Goal: Find specific page/section: Find specific page/section

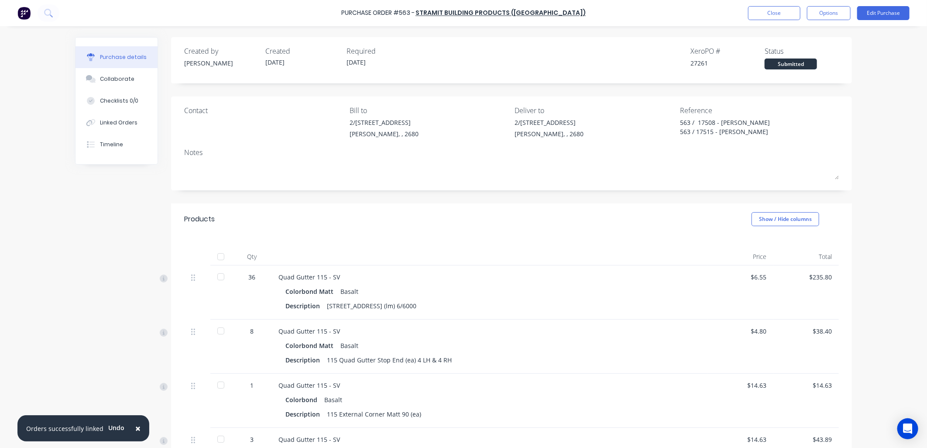
click at [135, 426] on span "×" at bounding box center [137, 428] width 5 height 12
type textarea "x"
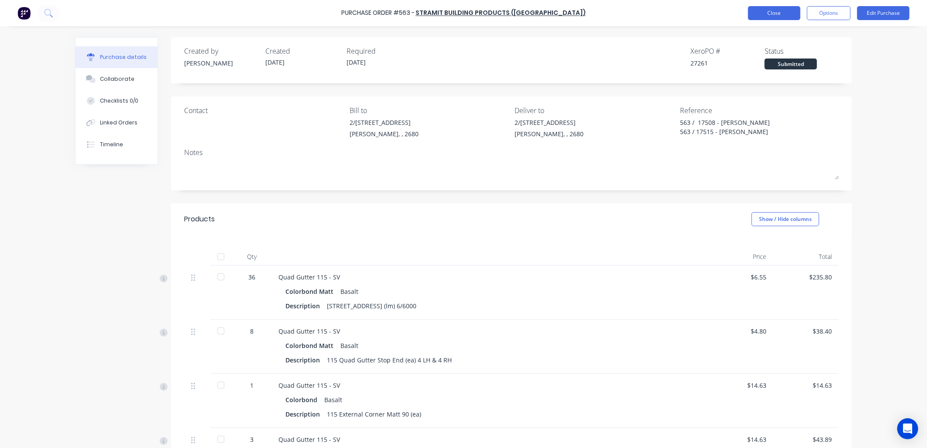
click at [773, 14] on button "Close" at bounding box center [774, 13] width 52 height 14
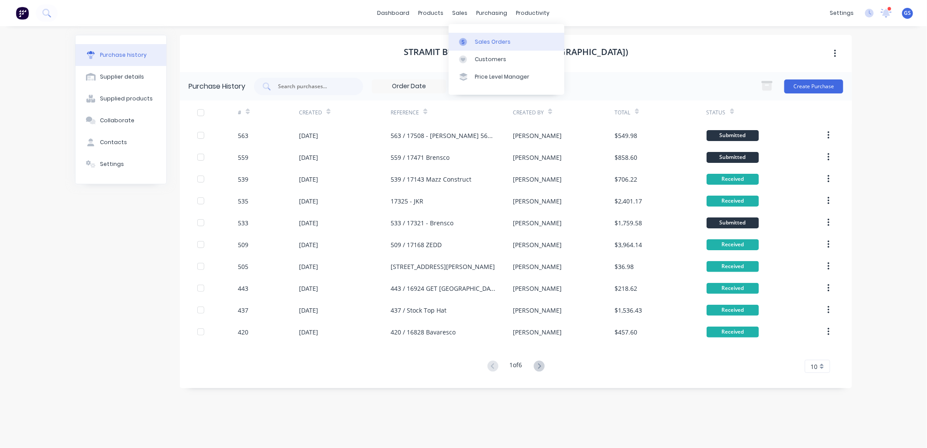
click at [477, 42] on div "Sales Orders" at bounding box center [493, 42] width 36 height 8
